Goal: Information Seeking & Learning: Learn about a topic

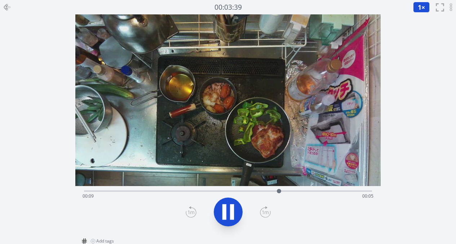
click at [227, 217] on icon at bounding box center [228, 212] width 20 height 20
click at [226, 215] on icon at bounding box center [228, 212] width 20 height 20
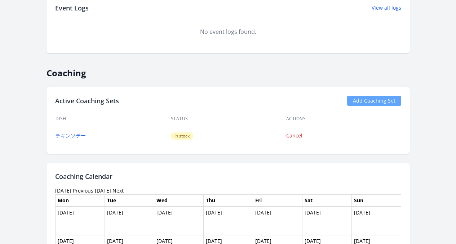
scroll to position [184, 0]
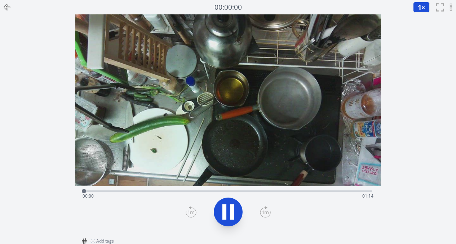
click at [110, 192] on div "Time elapsed: 00:00 Time remaining: 01:14" at bounding box center [228, 197] width 291 height 12
click at [134, 191] on div "Time elapsed: 00:07 Time remaining: 01:07" at bounding box center [228, 197] width 291 height 12
click at [187, 192] on div "Time elapsed: 00:12 Time remaining: 01:02" at bounding box center [228, 197] width 291 height 12
click at [226, 214] on icon at bounding box center [228, 212] width 20 height 20
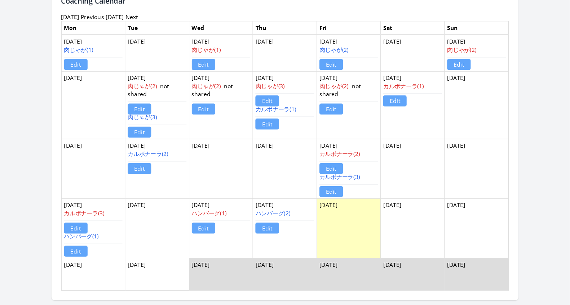
scroll to position [509, 0]
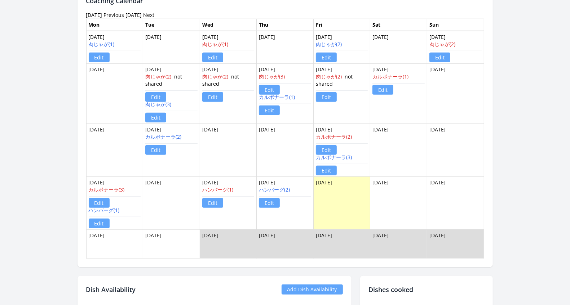
drag, startPoint x: 523, startPoint y: 145, endPoint x: 517, endPoint y: 163, distance: 19.4
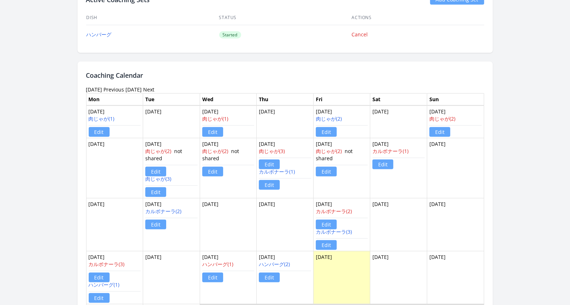
scroll to position [431, 0]
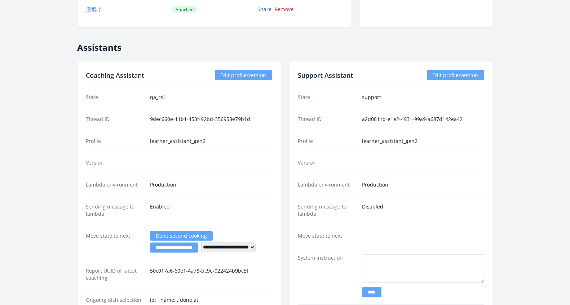
scroll to position [802, 0]
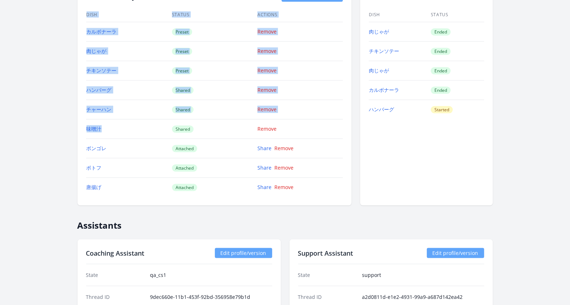
drag, startPoint x: 121, startPoint y: 128, endPoint x: 75, endPoint y: 123, distance: 47.2
click at [75, 123] on div "← Back to Learner List 優子 辻野 ID: 1098 | jp | Joined about 2 months ago Account …" at bounding box center [284, 151] width 553 height 1847
drag, startPoint x: 130, startPoint y: 120, endPoint x: 129, endPoint y: 124, distance: 4.0
click at [130, 120] on td "味噌汁" at bounding box center [128, 128] width 85 height 19
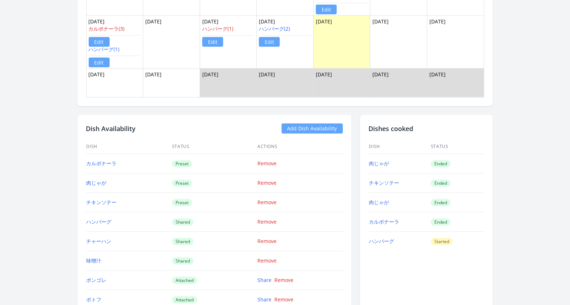
scroll to position [552, 0]
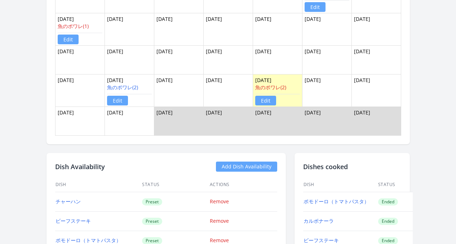
scroll to position [611, 0]
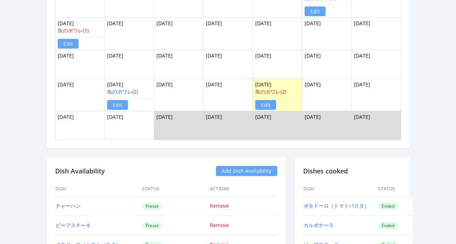
click at [116, 5] on td "[DATE]" at bounding box center [128, 1] width 49 height 33
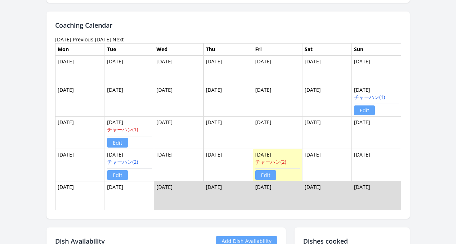
scroll to position [584, 0]
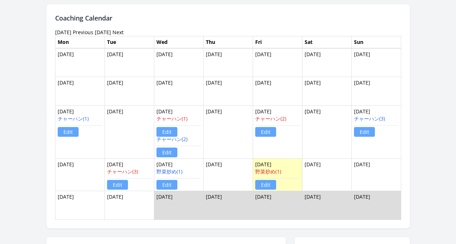
scroll to position [695, 0]
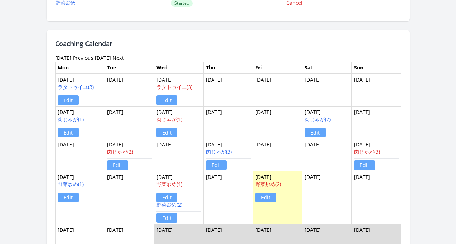
scroll to position [548, 0]
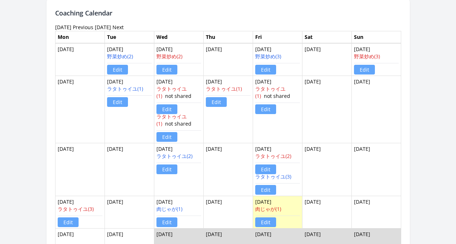
scroll to position [540, 0]
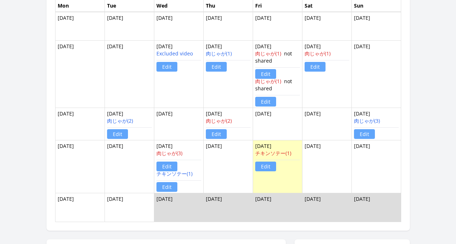
scroll to position [609, 0]
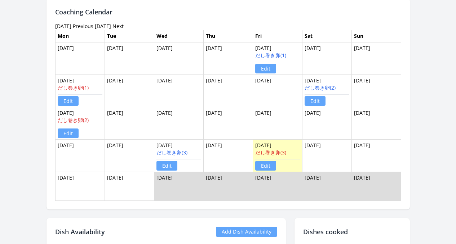
scroll to position [567, 0]
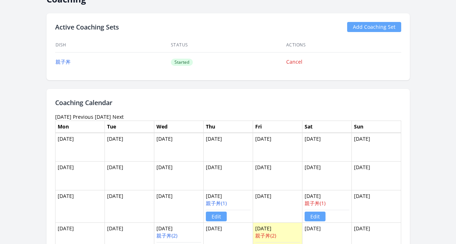
scroll to position [513, 0]
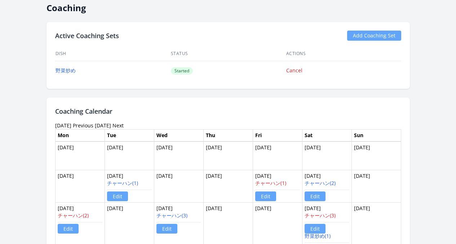
scroll to position [681, 0]
